Goal: Task Accomplishment & Management: Use online tool/utility

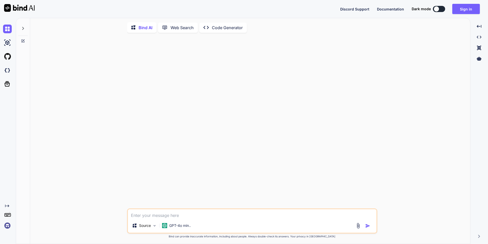
type textarea "x"
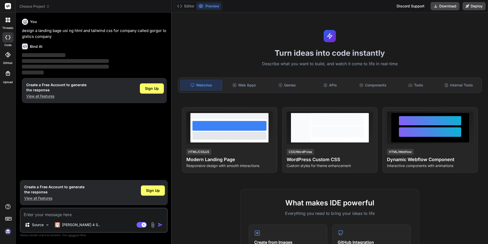
type textarea "x"
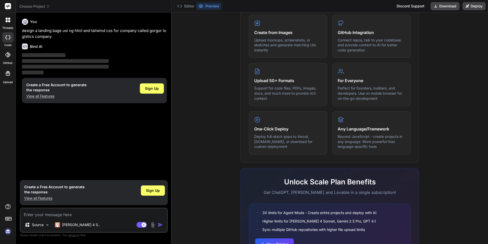
scroll to position [243, 0]
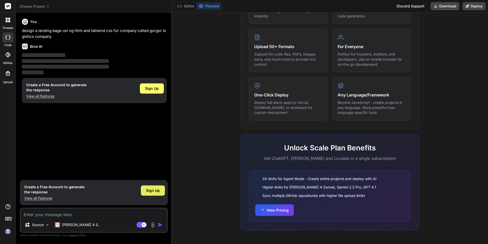
click at [153, 189] on span "Sign Up" at bounding box center [153, 190] width 14 height 5
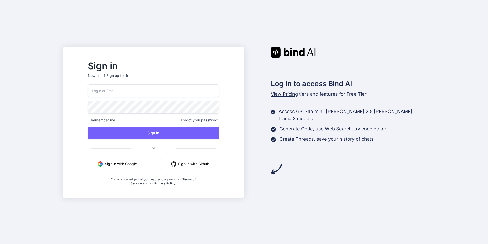
click at [140, 163] on button "Sign in with Google" at bounding box center [117, 163] width 59 height 12
